Goal: Contribute content

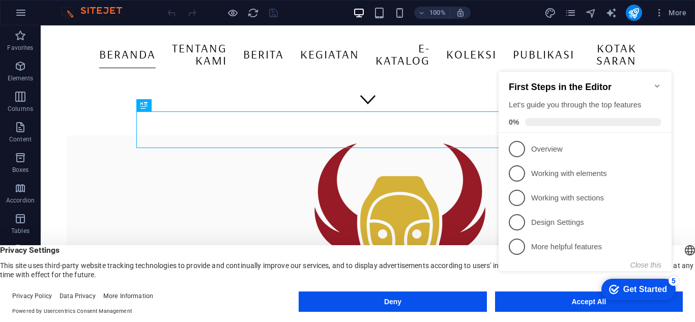
scroll to position [219, 0]
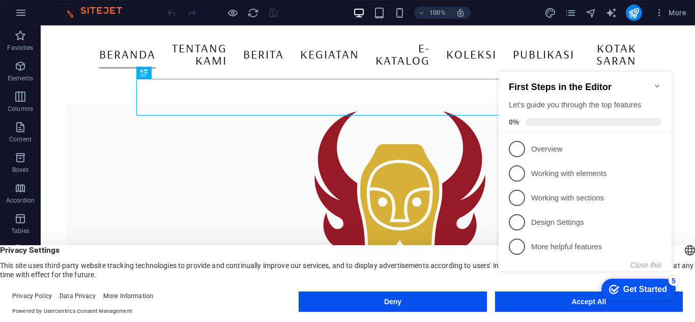
drag, startPoint x: 694, startPoint y: 114, endPoint x: 162, endPoint y: 166, distance: 534.7
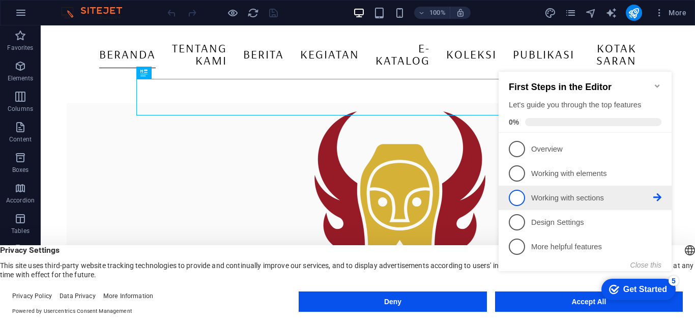
scroll to position [408, 0]
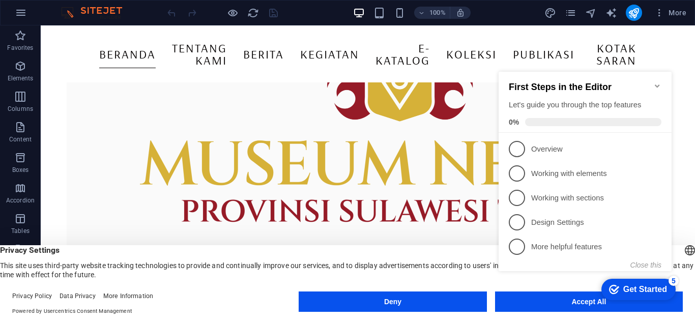
click at [658, 84] on icon "Minimize checklist" at bounding box center [657, 85] width 5 height 3
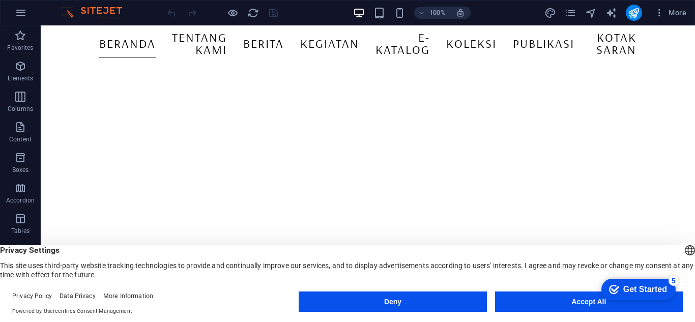
scroll to position [0, 0]
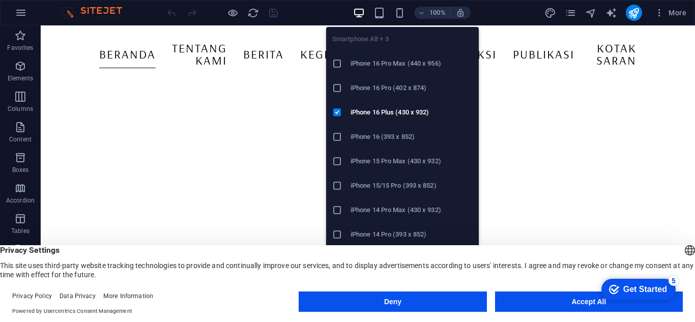
click at [379, 19] on div "Smartphone Alt + 3 iPhone 16 Pro Max (440 x 956) iPhone 16 Pro (402 x 874) iPho…" at bounding box center [402, 152] width 153 height 266
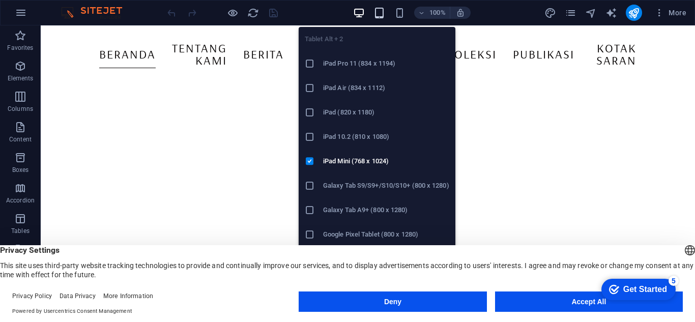
click at [379, 17] on icon "button" at bounding box center [379, 13] width 12 height 12
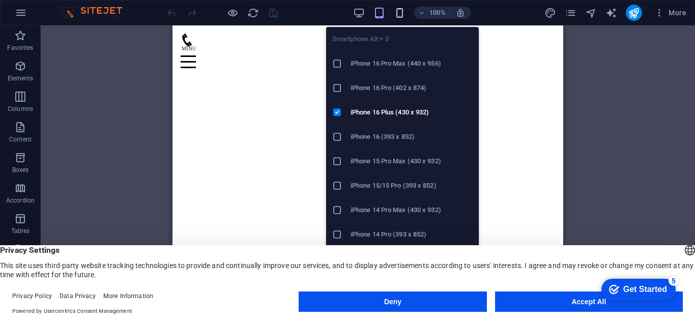
click at [402, 15] on icon "button" at bounding box center [400, 13] width 12 height 12
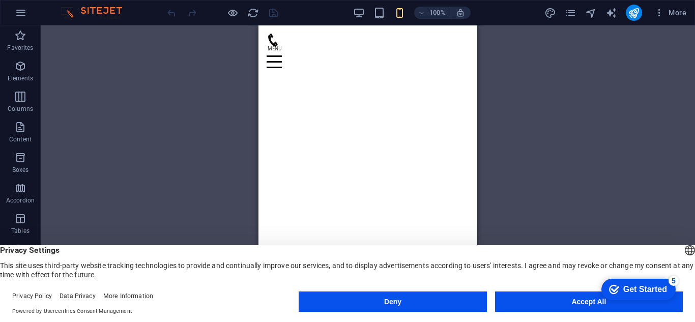
click at [544, 79] on div "Drag here to replace the existing content. Press “Ctrl” if you want to create a…" at bounding box center [368, 165] width 654 height 280
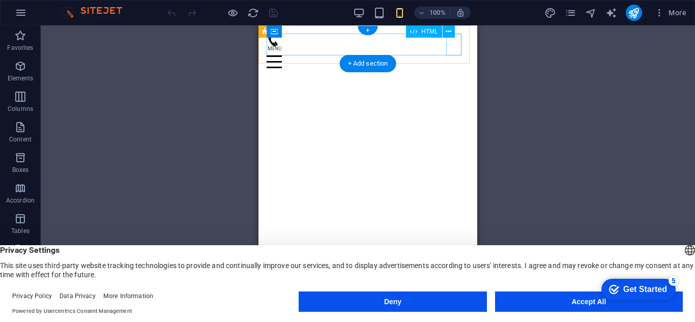
click at [455, 46] on div at bounding box center [368, 57] width 202 height 22
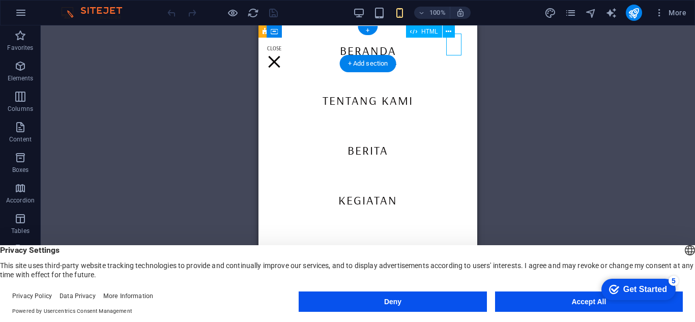
click at [455, 46] on div at bounding box center [368, 57] width 202 height 22
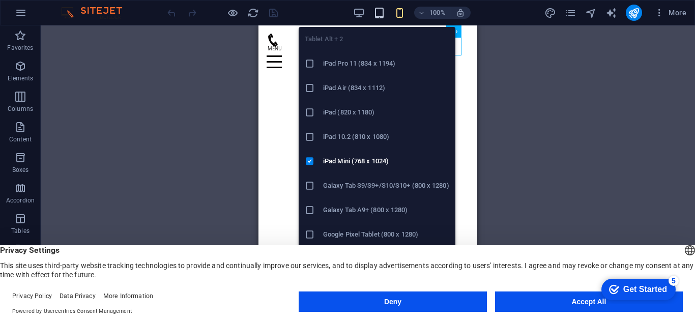
click at [384, 17] on icon "button" at bounding box center [379, 13] width 12 height 12
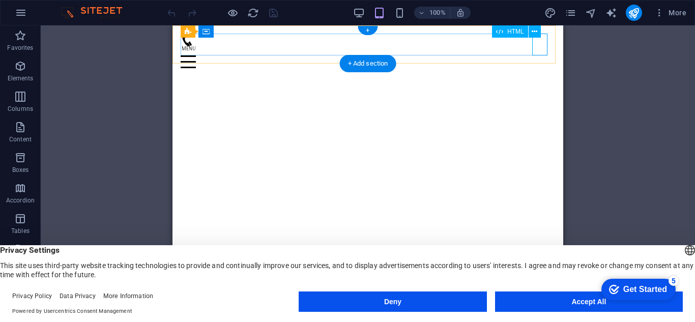
click at [534, 51] on div at bounding box center [368, 57] width 374 height 22
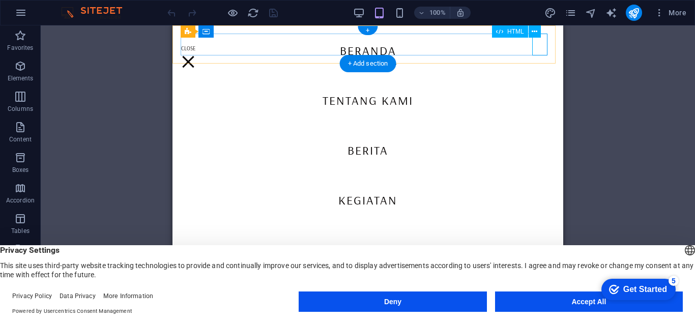
click at [537, 51] on div at bounding box center [368, 57] width 374 height 22
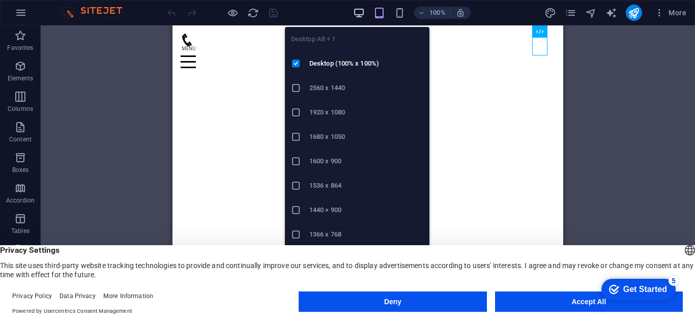
click at [357, 13] on icon "button" at bounding box center [359, 13] width 12 height 12
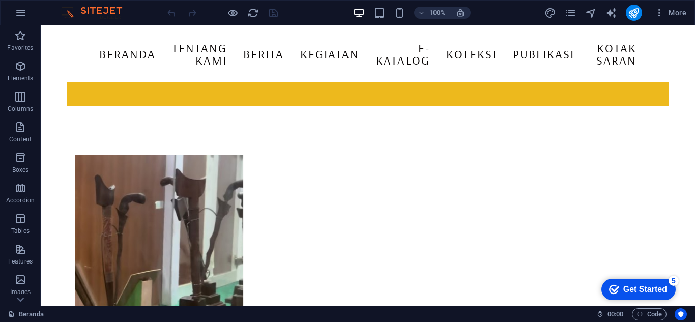
scroll to position [684, 0]
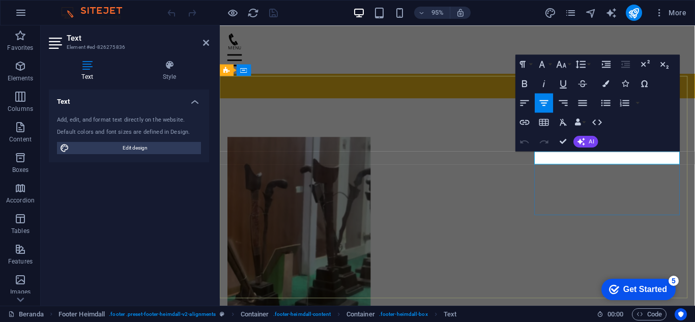
scroll to position [658, 0]
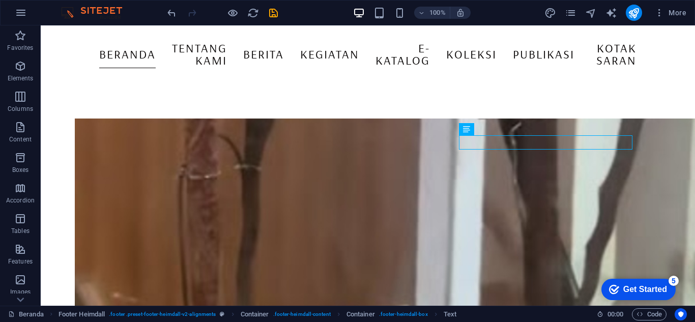
scroll to position [710, 0]
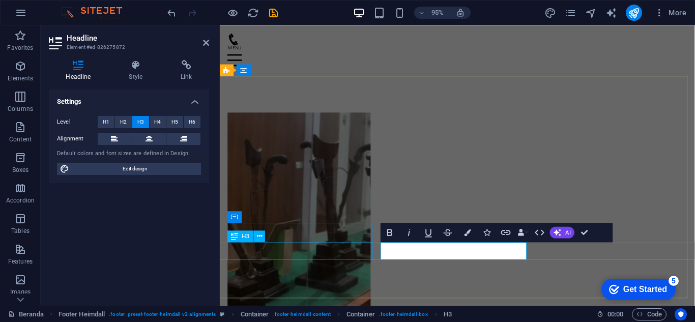
scroll to position [658, 0]
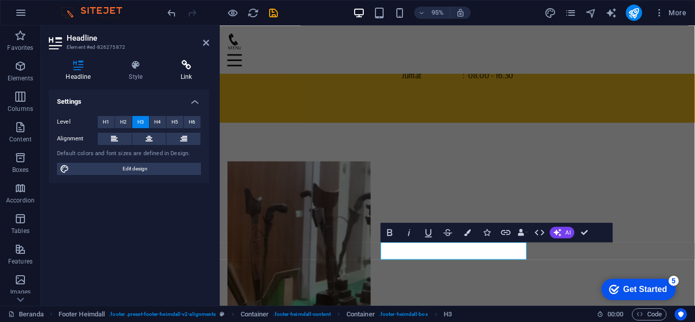
click at [170, 65] on icon at bounding box center [186, 65] width 45 height 10
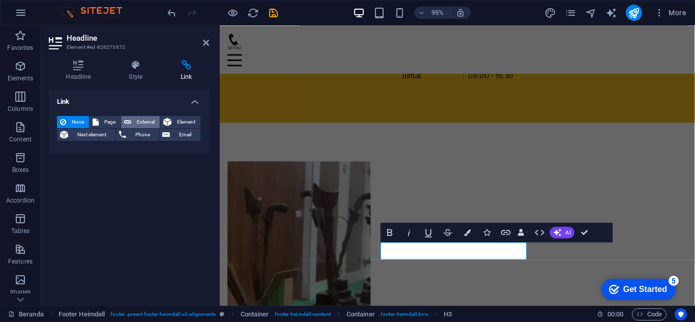
click at [141, 122] on span "External" at bounding box center [145, 122] width 22 height 12
select select "blank"
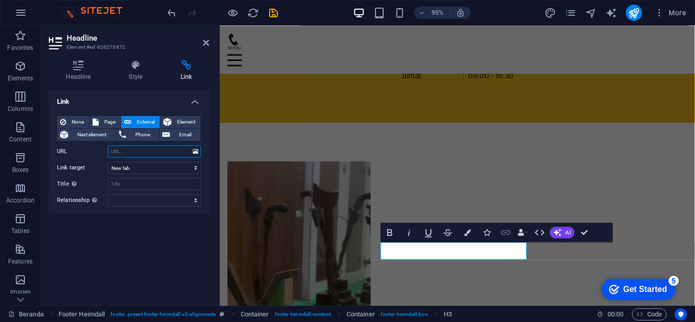
click at [506, 228] on icon "button" at bounding box center [506, 232] width 12 height 12
paste input "[URL][DOMAIN_NAME]"
type input "[URL][DOMAIN_NAME]"
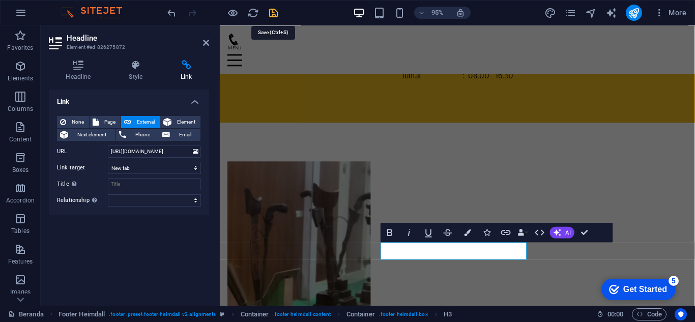
click at [275, 18] on icon "save" at bounding box center [274, 13] width 12 height 12
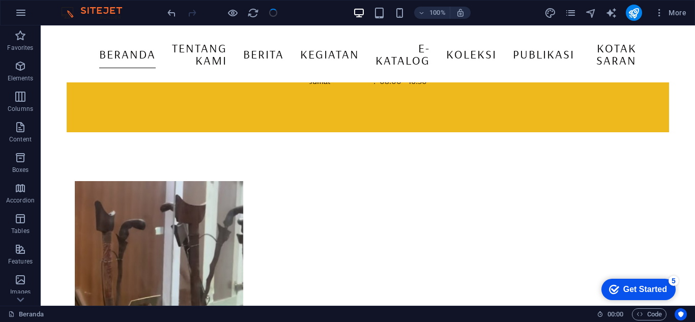
scroll to position [719, 0]
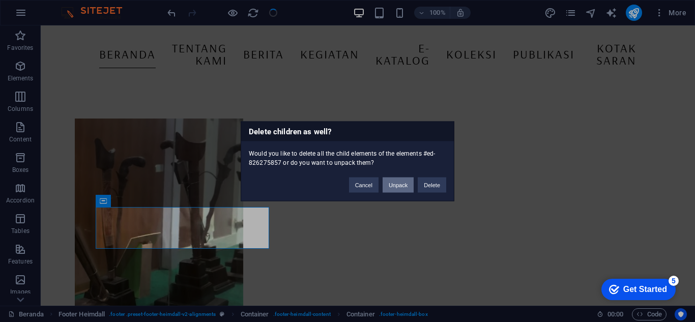
click at [396, 185] on button "Unpack" at bounding box center [398, 184] width 31 height 15
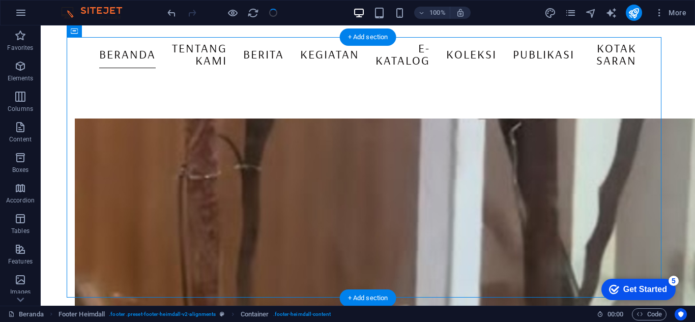
drag, startPoint x: 437, startPoint y: 73, endPoint x: 338, endPoint y: 153, distance: 127.4
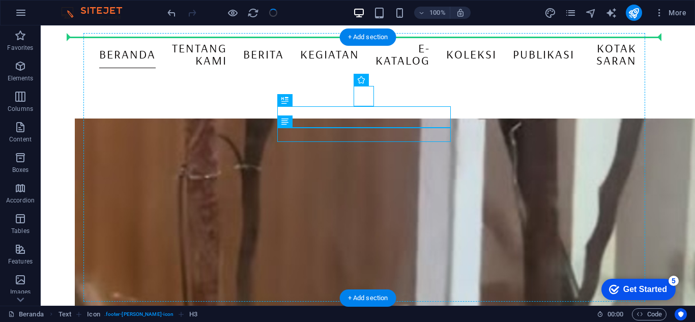
drag, startPoint x: 360, startPoint y: 100, endPoint x: 321, endPoint y: 103, distance: 39.3
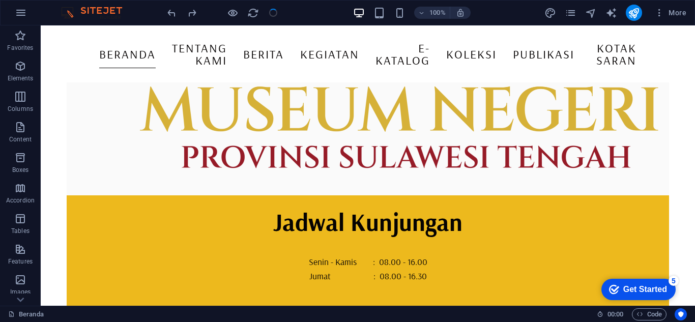
scroll to position [456, 0]
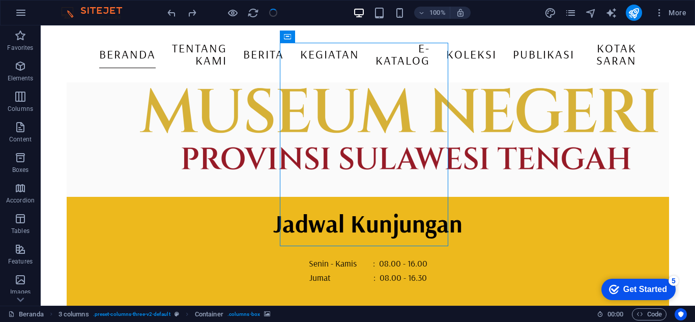
scroll to position [461, 0]
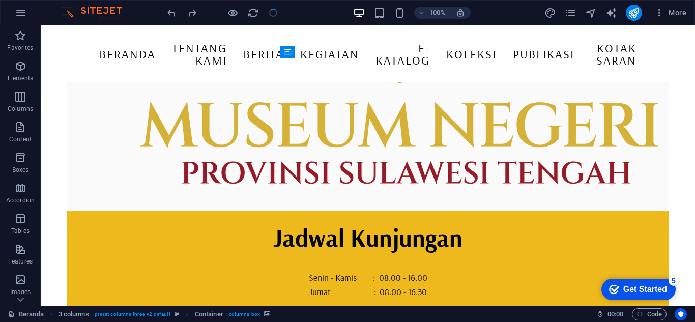
scroll to position [446, 0]
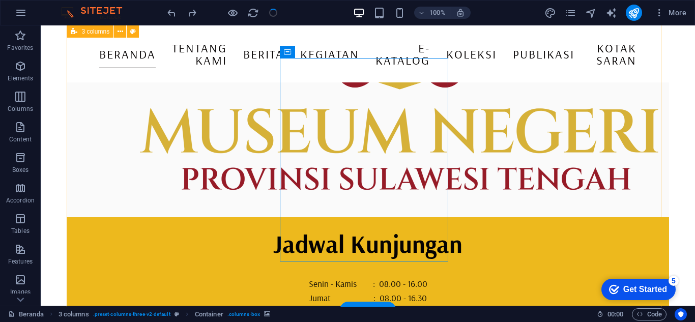
select select "px"
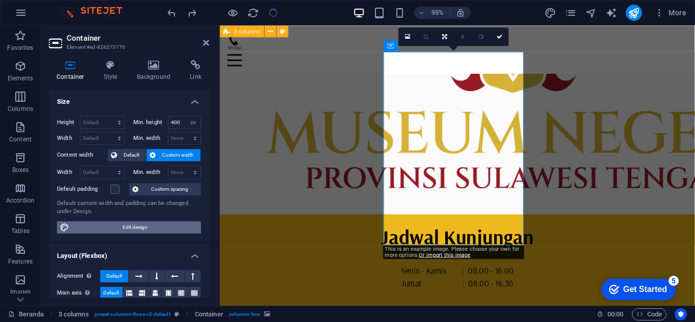
click at [137, 227] on span "Edit design" at bounding box center [135, 227] width 126 height 12
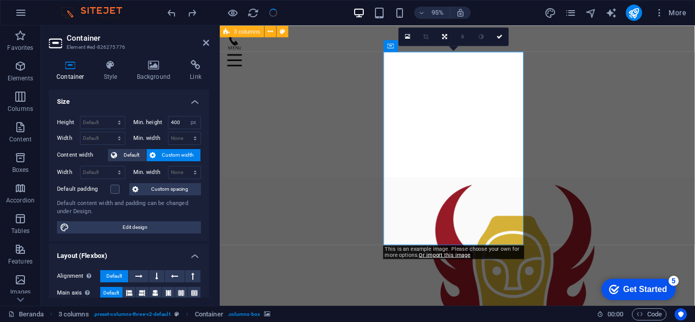
select select "rem"
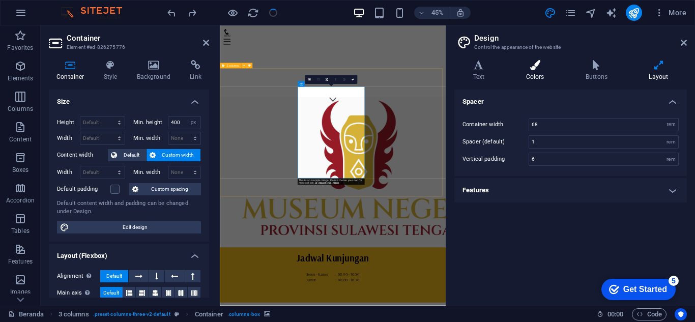
scroll to position [626, 0]
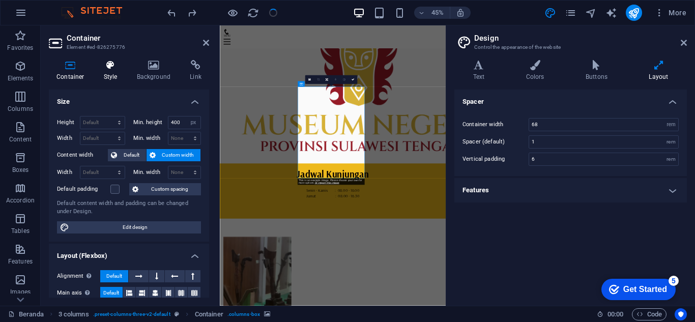
click at [109, 65] on icon at bounding box center [110, 65] width 29 height 10
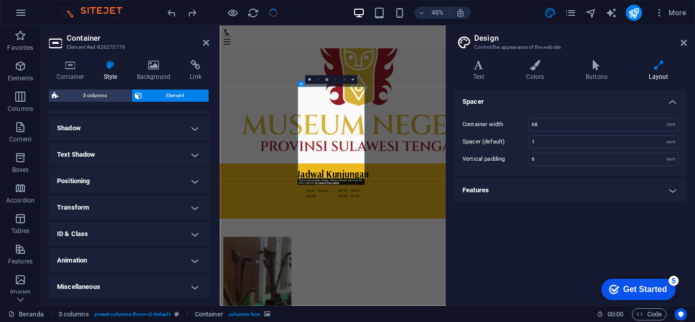
scroll to position [243, 0]
click at [165, 62] on icon at bounding box center [153, 65] width 49 height 10
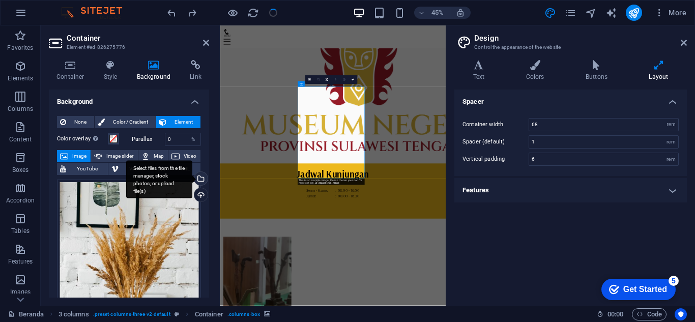
click at [199, 181] on div "Select files from the file manager, stock photos, or upload file(s)" at bounding box center [199, 179] width 15 height 15
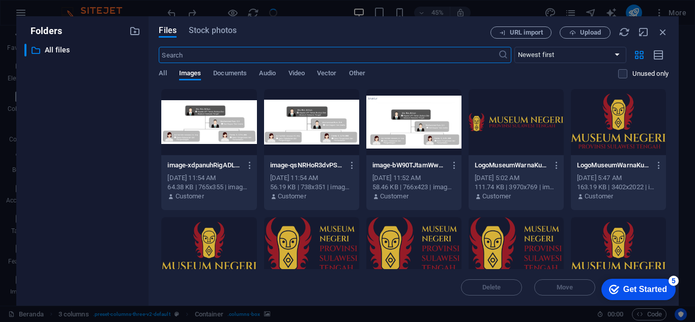
scroll to position [872, 0]
click at [572, 35] on icon "button" at bounding box center [572, 33] width 7 height 7
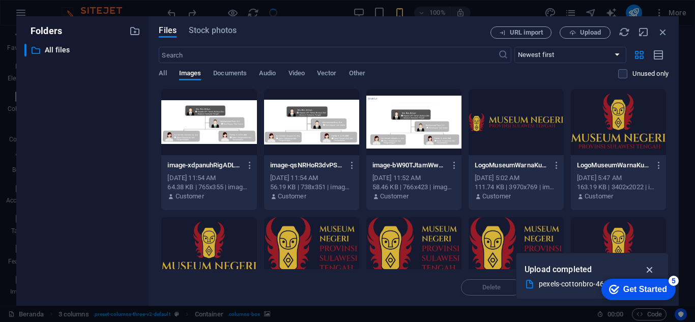
click at [651, 271] on icon "button" at bounding box center [650, 269] width 12 height 11
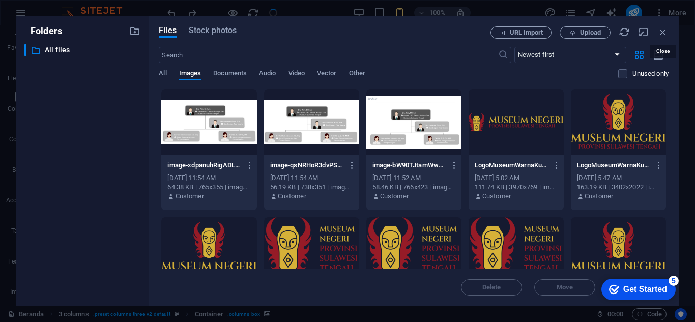
click at [663, 35] on icon "button" at bounding box center [662, 31] width 11 height 11
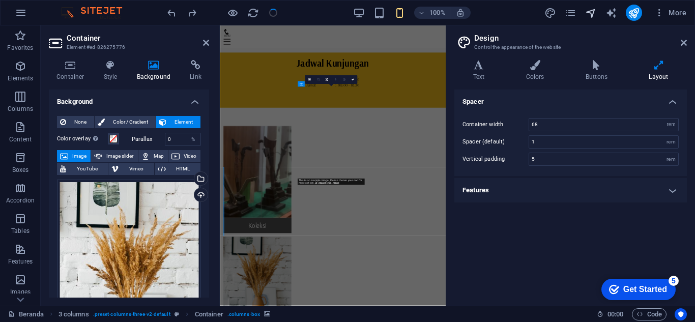
scroll to position [626, 0]
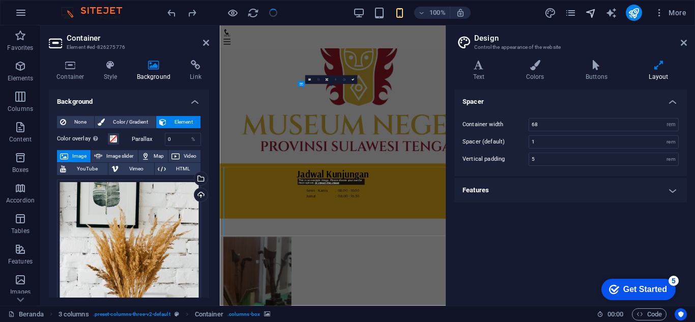
type input "6"
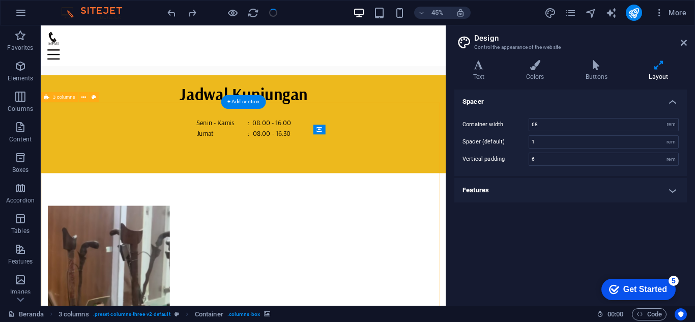
scroll to position [381, 0]
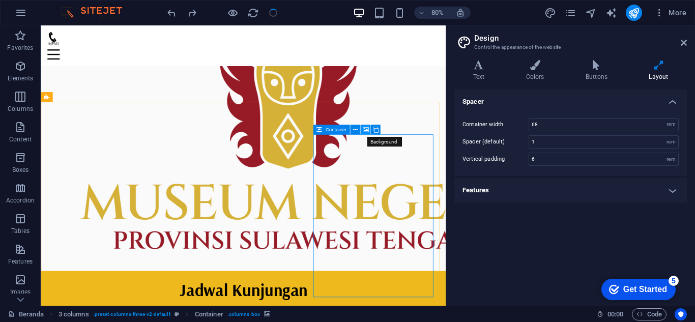
drag, startPoint x: 366, startPoint y: 130, endPoint x: 325, endPoint y: 231, distance: 109.6
click at [366, 130] on icon at bounding box center [365, 130] width 6 height 9
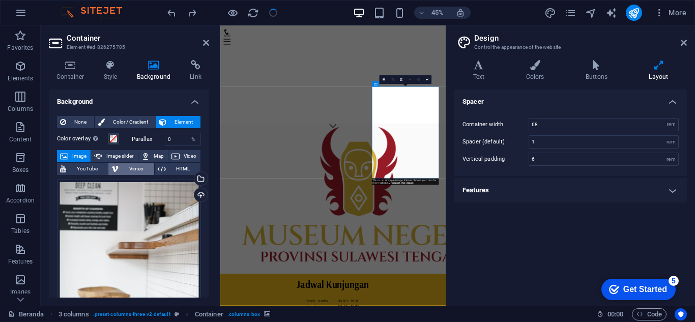
scroll to position [626, 0]
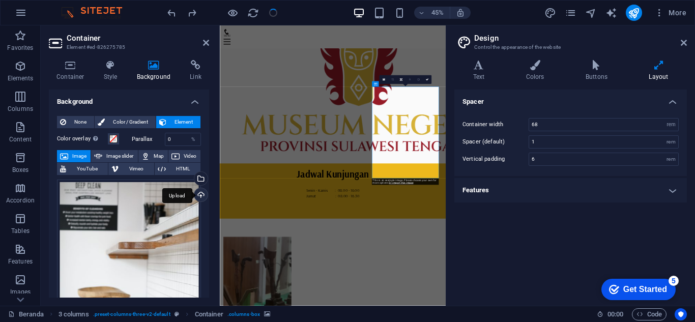
click at [199, 193] on div "Upload" at bounding box center [199, 195] width 15 height 15
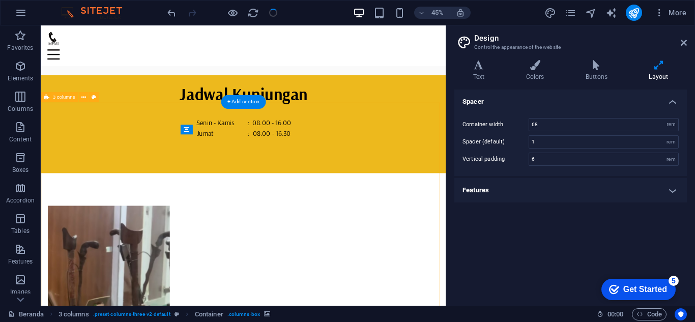
scroll to position [381, 0]
